Goal: Obtain resource: Download file/media

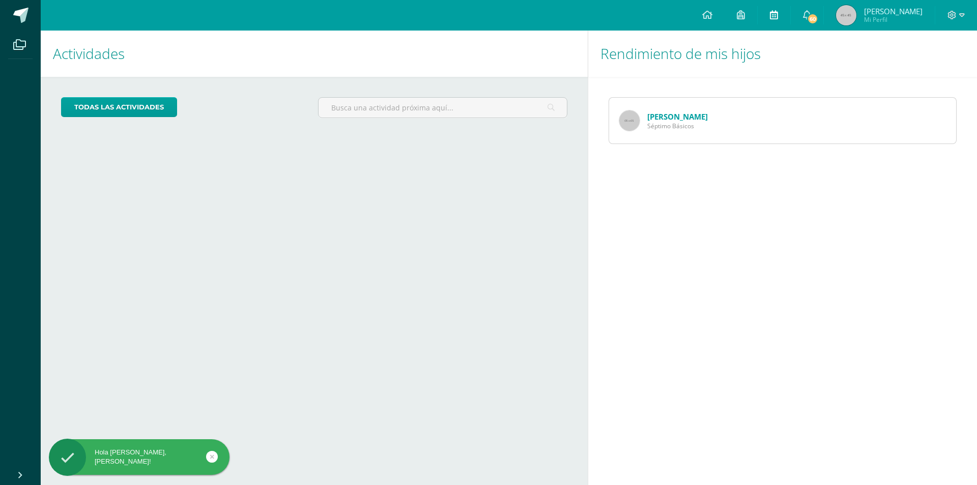
click at [788, 16] on link at bounding box center [774, 15] width 33 height 31
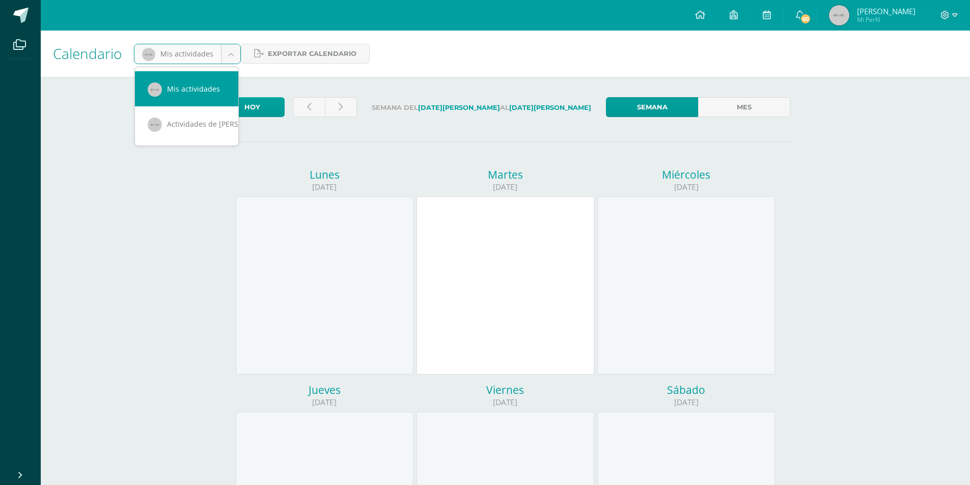
click at [153, 53] on body "Archivos Cerrar panel Configuración Cerrar sesión Marlyn Karina Mi Perfil 60 60…" at bounding box center [485, 424] width 970 height 849
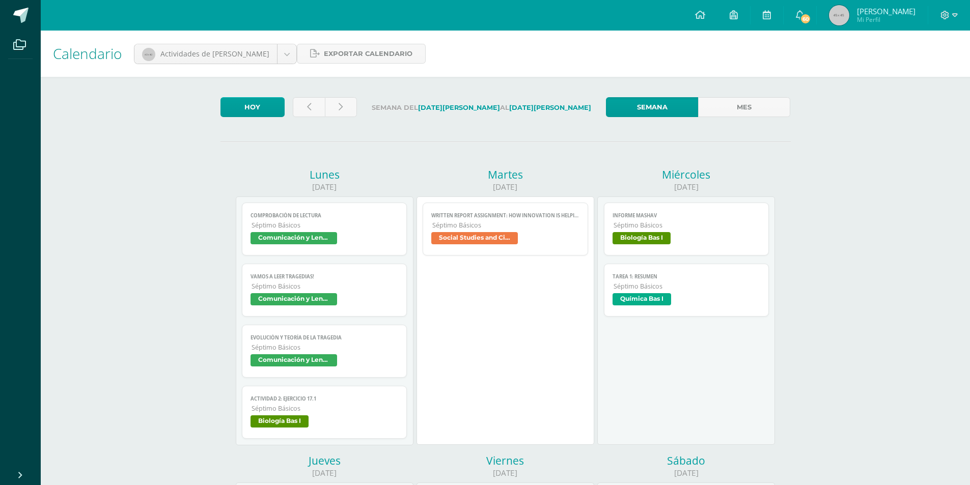
scroll to position [51, 0]
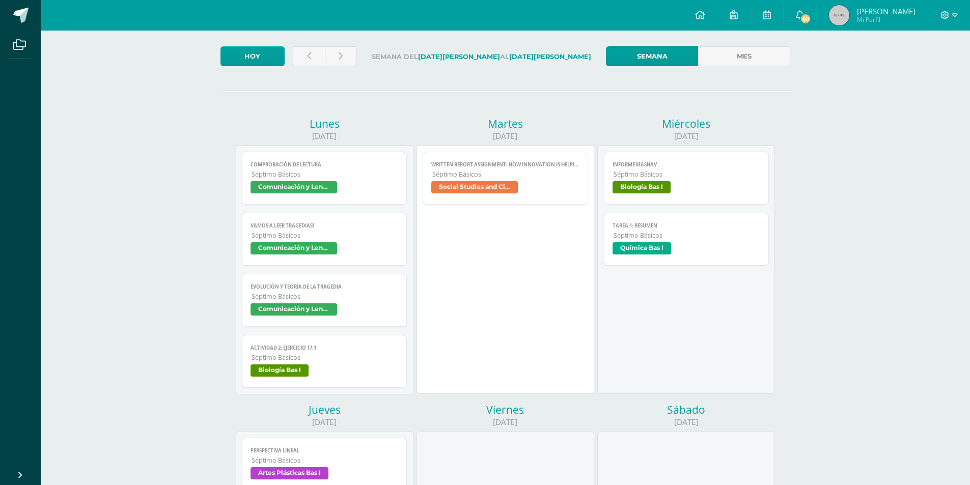
click at [674, 182] on span "Biología Bas I" at bounding box center [686, 188] width 148 height 15
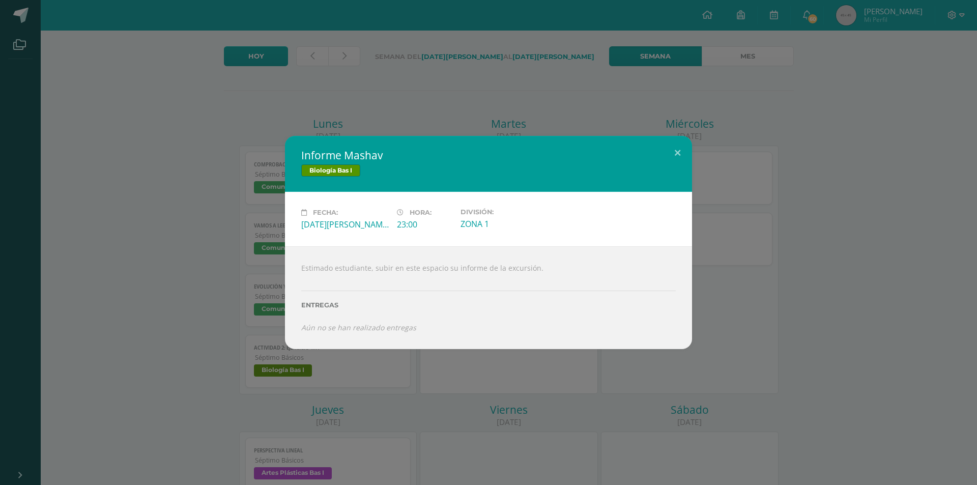
click at [213, 296] on div "Informe Mashav Biología Bas I Fecha: Miércoles 13 de Agosto Hora: 23:00 Divisió…" at bounding box center [488, 242] width 969 height 213
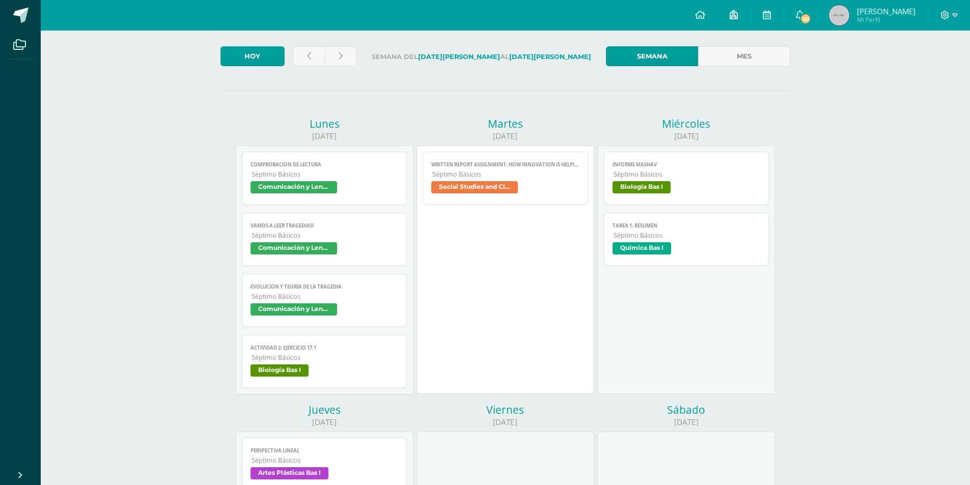
click at [738, 15] on icon at bounding box center [734, 14] width 8 height 9
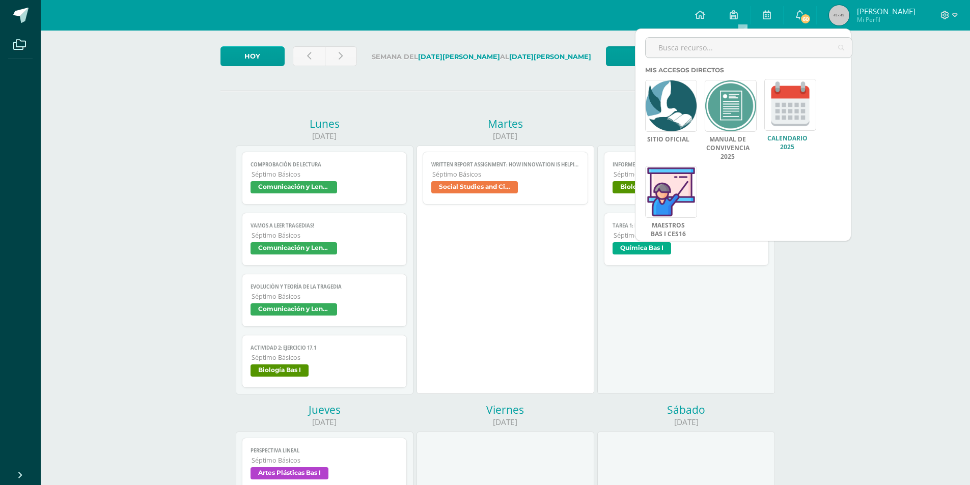
click at [786, 129] on link at bounding box center [790, 105] width 52 height 52
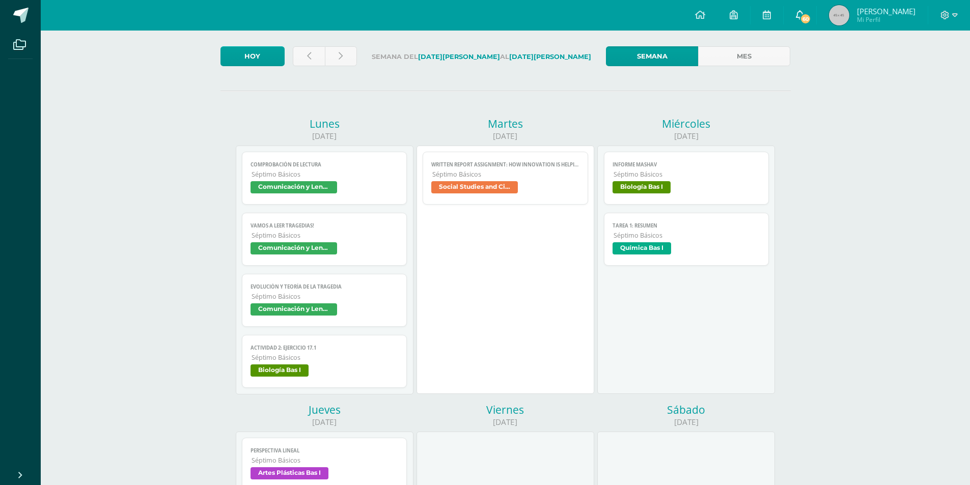
click at [804, 13] on icon at bounding box center [800, 14] width 8 height 9
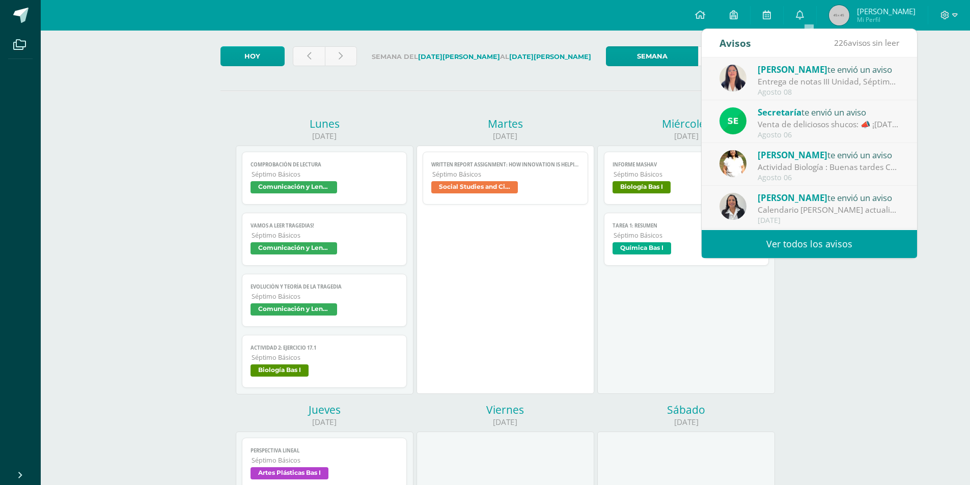
click at [777, 161] on div "Actividad Biología : Buenas tardes Comunidad Educativa, el día de [DATE] que te…" at bounding box center [829, 167] width 142 height 12
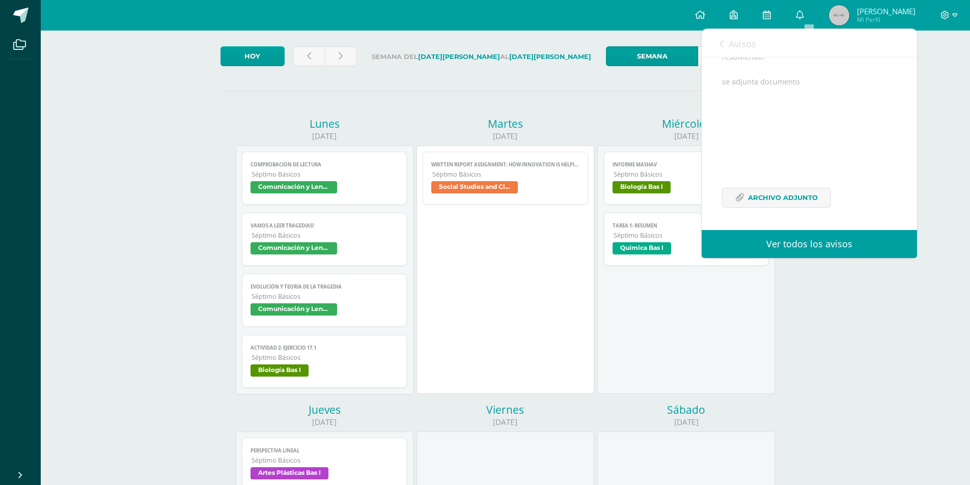
scroll to position [248, 0]
click at [791, 194] on span "Archivo Adjunto" at bounding box center [783, 197] width 70 height 19
